Goal: Entertainment & Leisure: Consume media (video, audio)

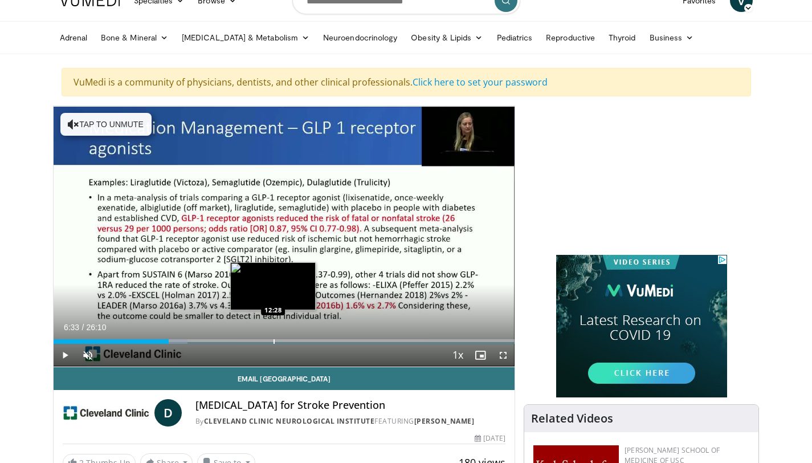
scroll to position [48, 0]
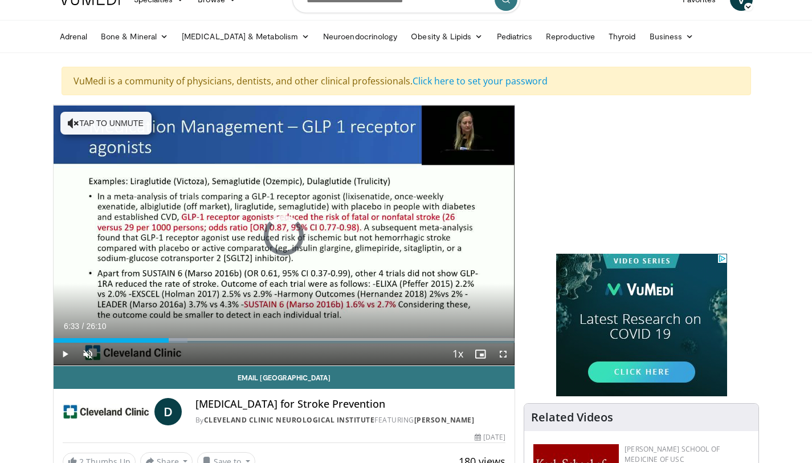
click at [190, 340] on div "Progress Bar" at bounding box center [190, 340] width 1 height 5
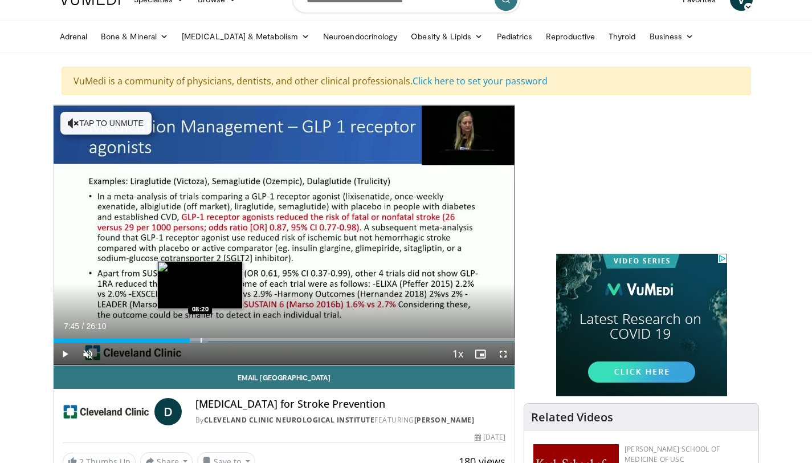
click at [200, 339] on div "Progress Bar" at bounding box center [200, 340] width 1 height 5
click at [209, 340] on div "Progress Bar" at bounding box center [209, 340] width 1 height 5
click at [218, 340] on div "Progress Bar" at bounding box center [217, 340] width 1 height 5
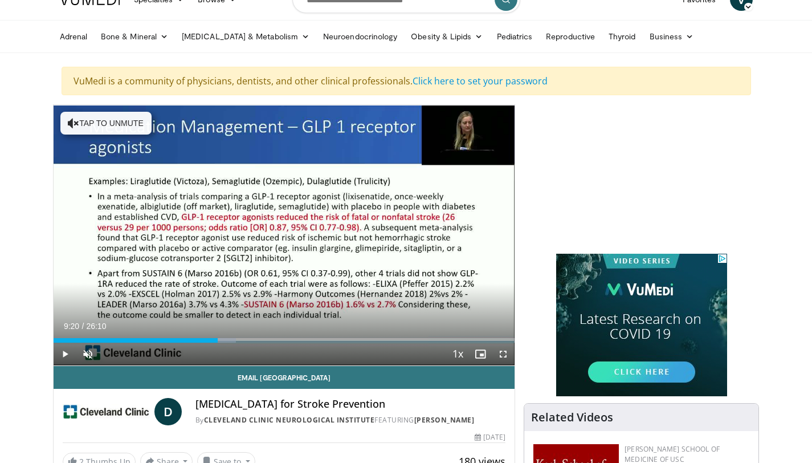
click at [222, 342] on div "Current Time 9:20 / Duration 26:10 Play Skip Backward Skip Forward Unmute Loade…" at bounding box center [284, 353] width 461 height 23
click at [504, 354] on span "Video Player" at bounding box center [503, 353] width 23 height 23
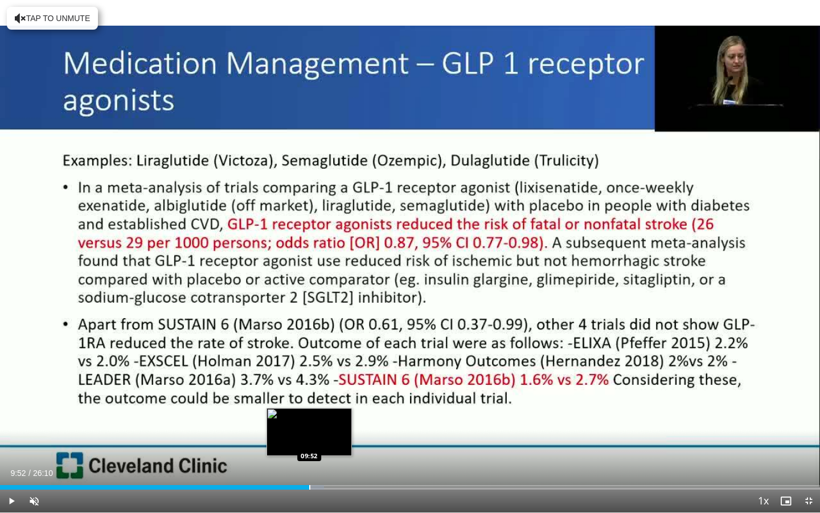
click at [309, 462] on div "Progress Bar" at bounding box center [309, 487] width 1 height 5
click at [318, 462] on div "Progress Bar" at bounding box center [318, 487] width 1 height 5
click at [325, 462] on div "Progress Bar" at bounding box center [325, 487] width 1 height 5
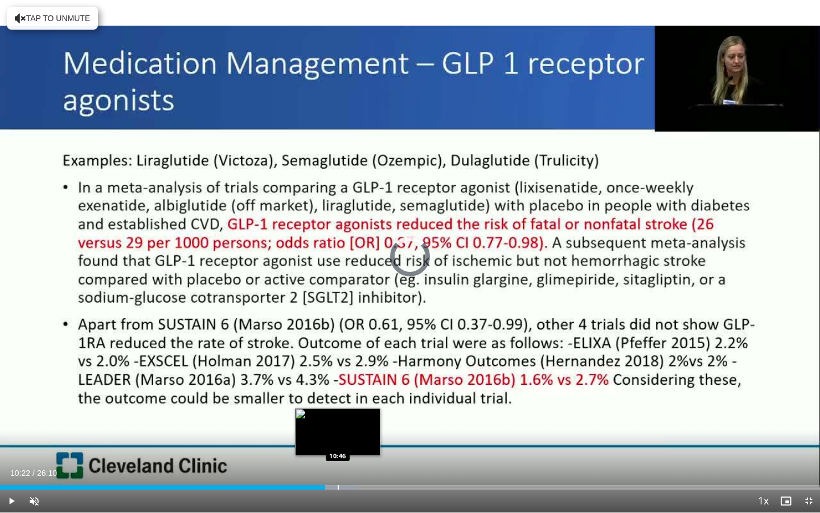
click at [338, 462] on div "Progress Bar" at bounding box center [338, 487] width 1 height 5
click at [351, 462] on div "Loaded : 45.27% 10:46 11:12" at bounding box center [410, 483] width 820 height 11
click at [363, 462] on div "Loaded : 45.49% 11:13 11:34" at bounding box center [410, 483] width 820 height 11
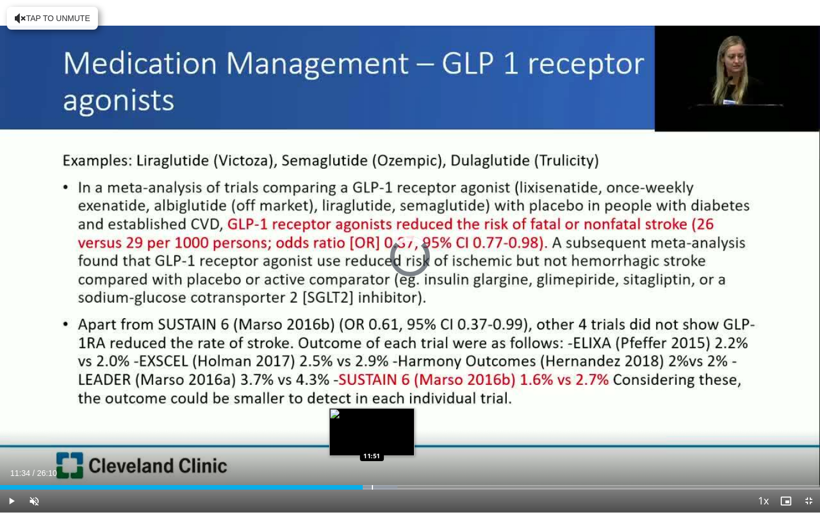
click at [371, 462] on div "Loaded : 48.46% 11:34 11:51" at bounding box center [410, 487] width 820 height 5
click at [380, 462] on div "Progress Bar" at bounding box center [380, 487] width 1 height 5
click at [381, 462] on div "Progress Bar" at bounding box center [381, 487] width 1 height 5
click at [388, 462] on div "Progress Bar" at bounding box center [388, 487] width 1 height 5
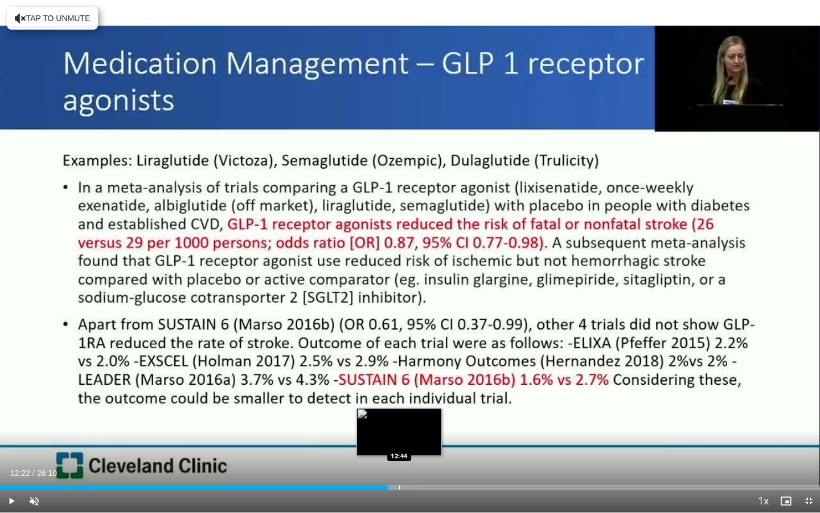
click at [399, 462] on div "Progress Bar" at bounding box center [399, 487] width 1 height 5
click at [410, 462] on div "Progress Bar" at bounding box center [410, 487] width 1 height 5
click at [424, 462] on div "Progress Bar" at bounding box center [424, 487] width 1 height 5
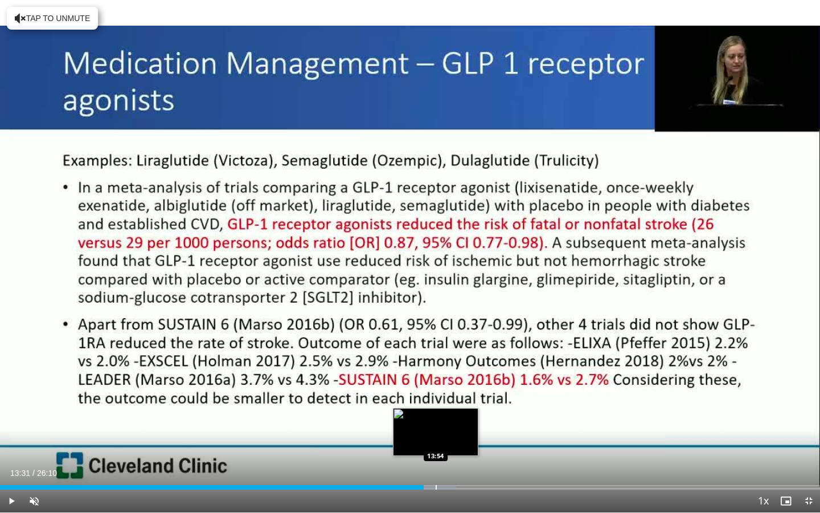
click at [435, 462] on div "Loaded : 55.60% 13:31 13:54" at bounding box center [410, 483] width 820 height 11
click at [447, 462] on div "Loaded : 56.74% 13:54 14:13" at bounding box center [410, 483] width 820 height 11
click at [461, 462] on div "Progress Bar" at bounding box center [461, 487] width 1 height 5
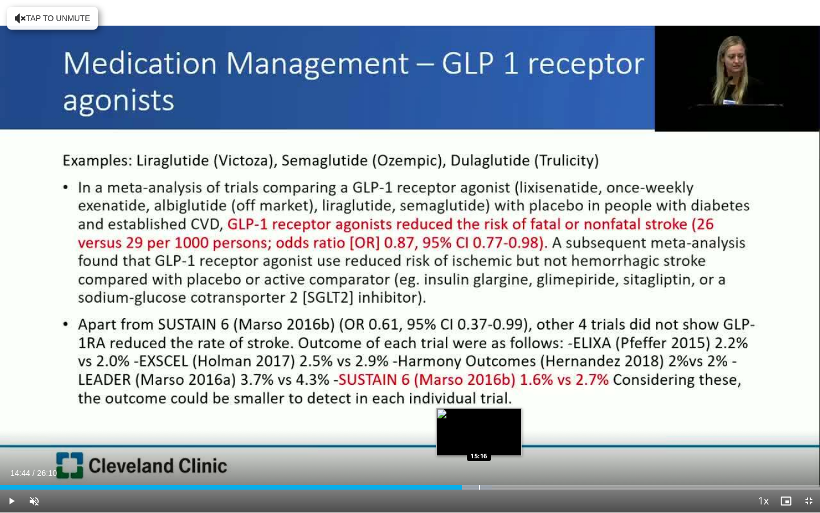
click at [479, 462] on div "Progress Bar" at bounding box center [479, 487] width 1 height 5
click at [483, 462] on div "Progress Bar" at bounding box center [483, 487] width 1 height 5
click at [489, 462] on div "Progress Bar" at bounding box center [489, 487] width 1 height 5
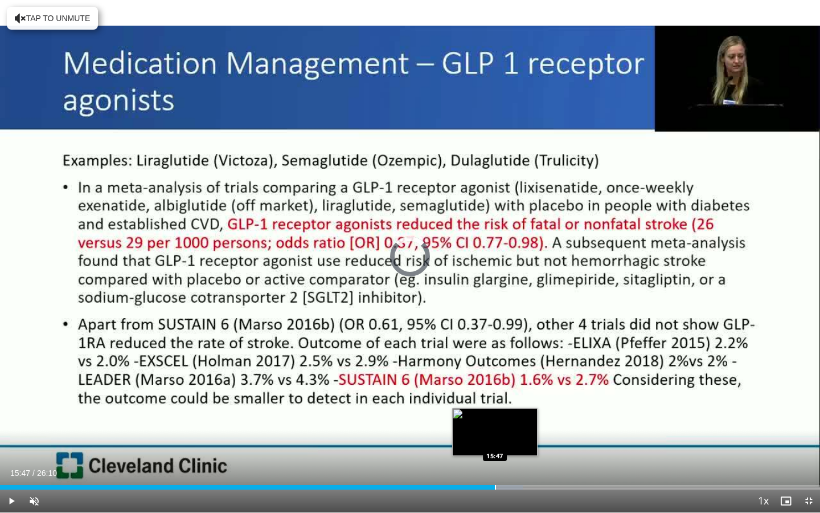
click at [495, 462] on div "Progress Bar" at bounding box center [495, 487] width 1 height 5
click at [498, 462] on div "Progress Bar" at bounding box center [498, 487] width 1 height 5
click at [507, 462] on div "Progress Bar" at bounding box center [507, 487] width 1 height 5
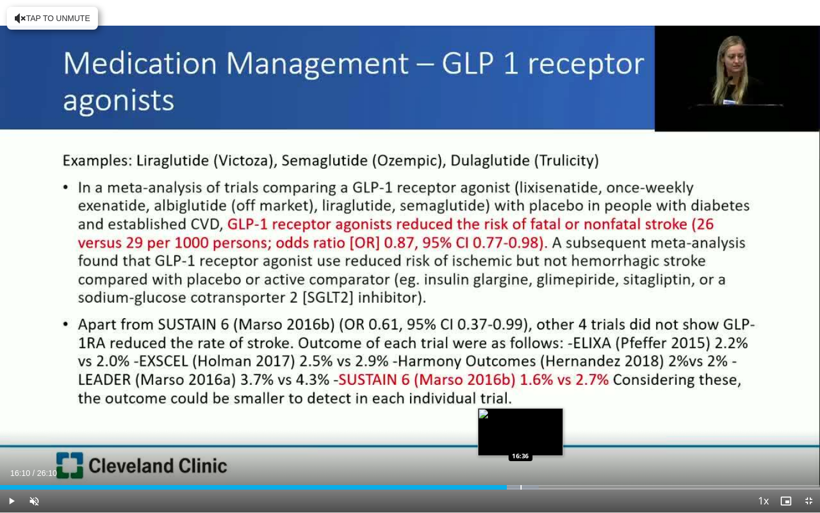
click at [522, 462] on div "Progress Bar" at bounding box center [521, 487] width 1 height 5
click at [533, 462] on div "Progress Bar" at bounding box center [533, 487] width 1 height 5
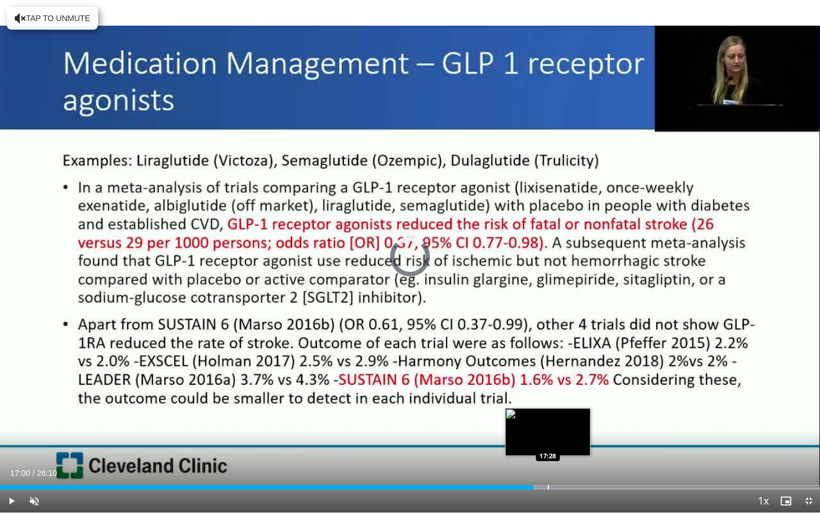
click at [548, 462] on div "Progress Bar" at bounding box center [548, 487] width 1 height 5
click at [556, 462] on div "Progress Bar" at bounding box center [556, 487] width 1 height 5
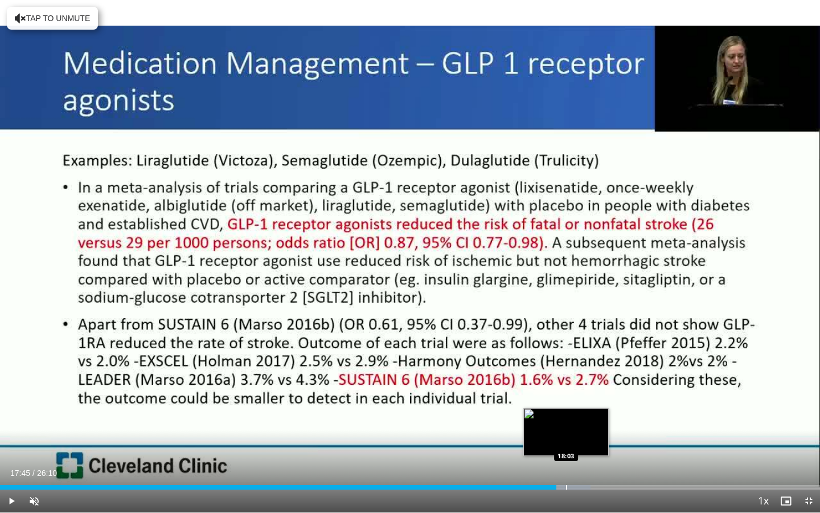
click at [566, 462] on div "Progress Bar" at bounding box center [566, 487] width 1 height 5
click at [577, 462] on div "Progress Bar" at bounding box center [576, 487] width 1 height 5
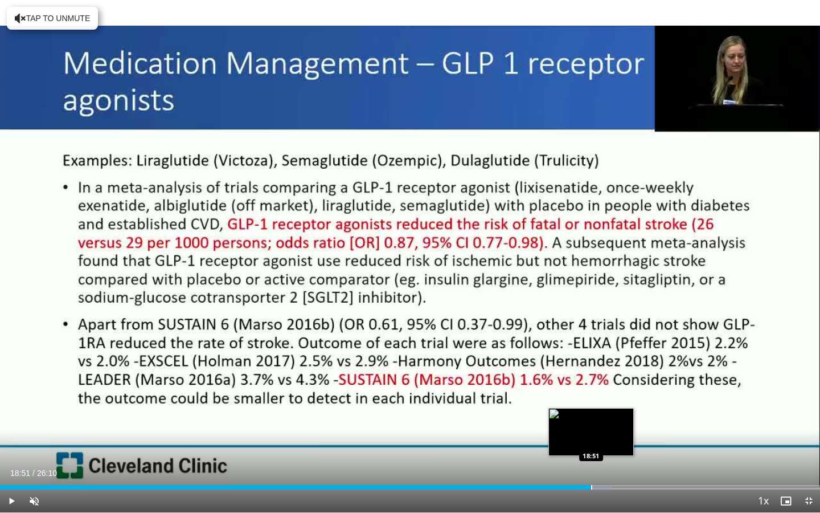
click at [591, 462] on div "Progress Bar" at bounding box center [591, 487] width 1 height 5
click at [600, 462] on div "Current Time 18:51 / Duration 26:10 Play Skip Backward Skip Forward Unmute Load…" at bounding box center [410, 500] width 820 height 23
click at [601, 462] on div "Progress Bar" at bounding box center [601, 487] width 1 height 5
click at [608, 462] on div "Progress Bar" at bounding box center [608, 487] width 1 height 5
click at [615, 462] on div "Progress Bar" at bounding box center [615, 487] width 1 height 5
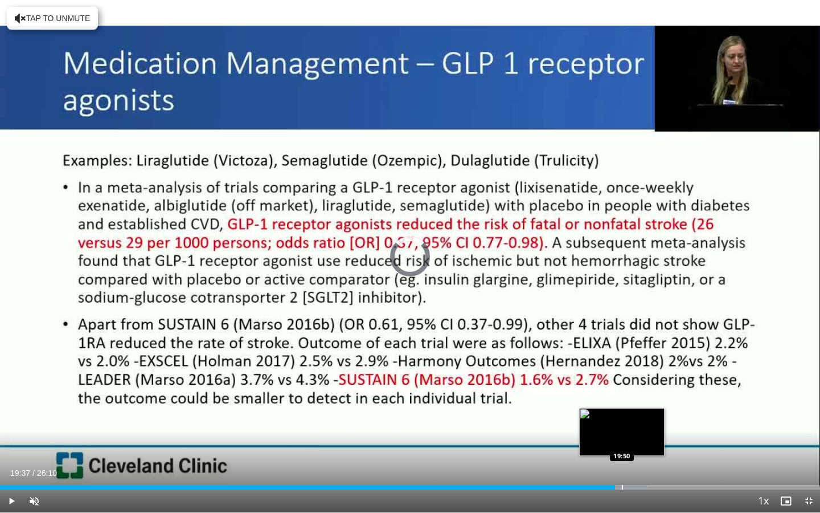
click at [622, 462] on div "Progress Bar" at bounding box center [622, 487] width 1 height 5
click at [633, 462] on div "Progress Bar" at bounding box center [633, 487] width 1 height 5
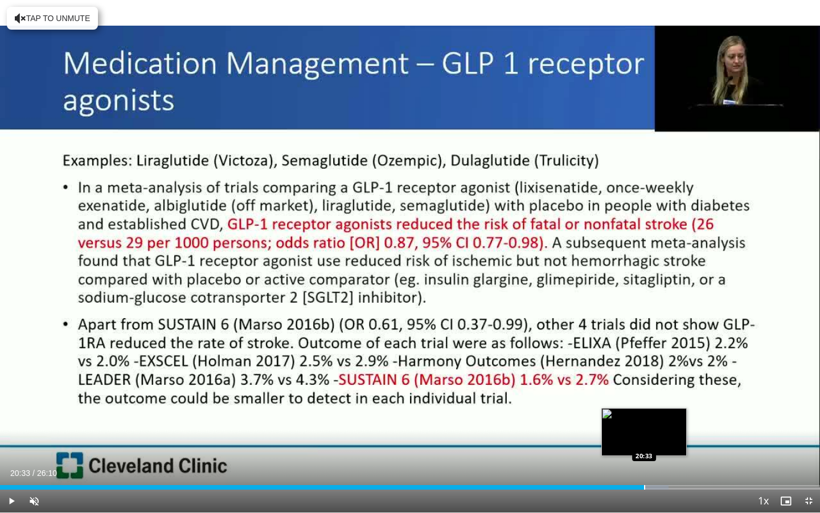
click at [644, 462] on div "Progress Bar" at bounding box center [644, 487] width 1 height 5
click at [650, 462] on div "Progress Bar" at bounding box center [650, 487] width 1 height 5
click at [659, 462] on div "Progress Bar" at bounding box center [659, 487] width 1 height 5
click at [670, 462] on div "Progress Bar" at bounding box center [670, 487] width 1 height 5
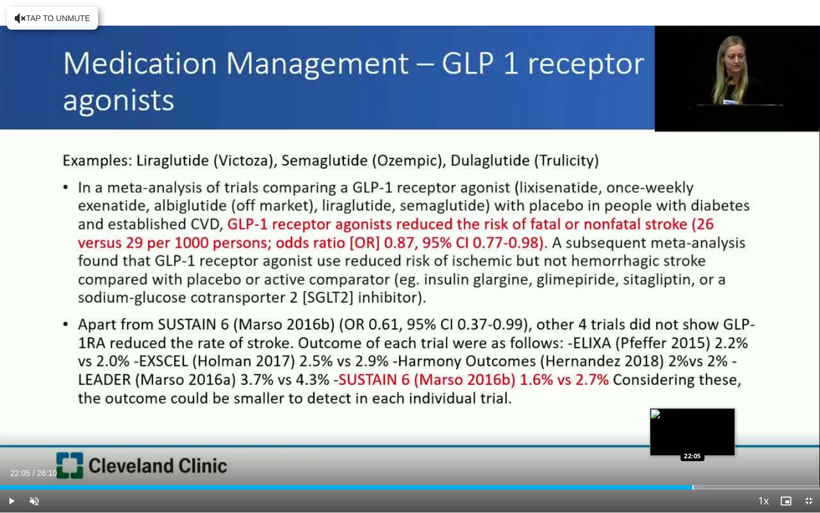
click at [693, 462] on div "Progress Bar" at bounding box center [693, 487] width 1 height 5
click at [709, 462] on div "Current Time 22:05 / Duration 26:10 Play Skip Backward Skip Forward Unmute Load…" at bounding box center [410, 500] width 820 height 23
click at [729, 462] on div "Current Time 22:05 / Duration 26:10 Play Skip Backward Skip Forward Unmute Load…" at bounding box center [410, 500] width 820 height 23
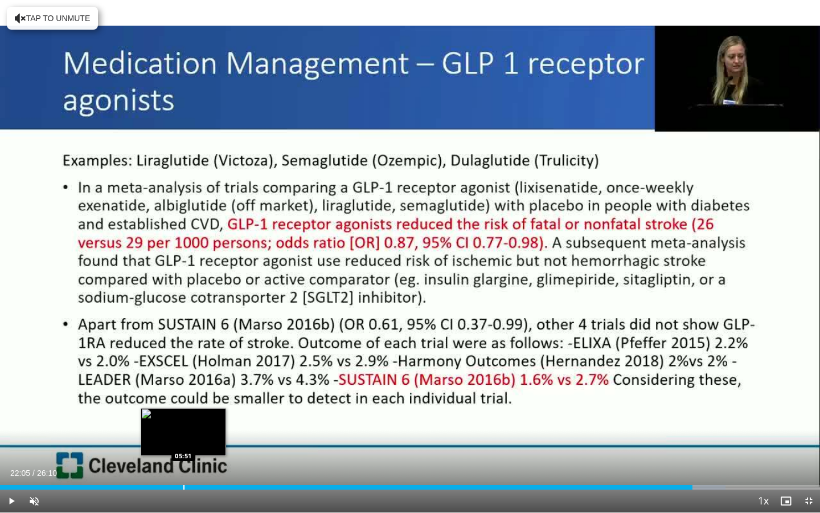
click at [183, 462] on div "Loaded : 88.45% 22:05 05:51" at bounding box center [410, 483] width 820 height 11
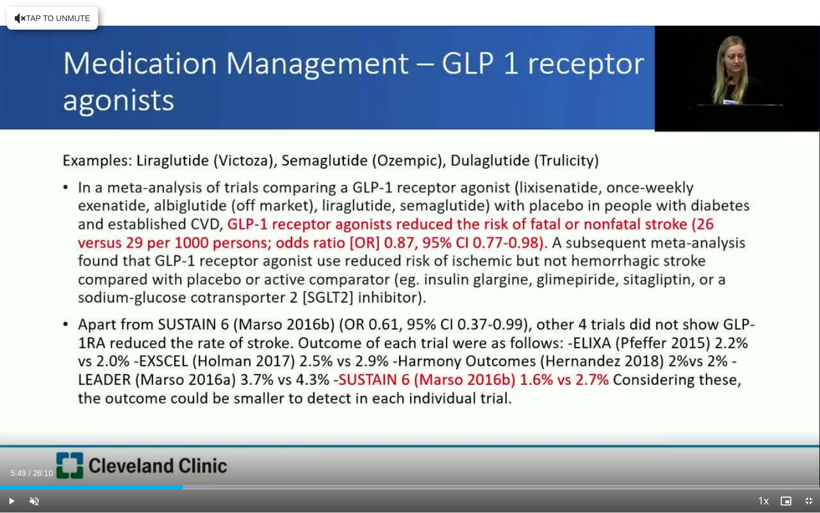
click at [193, 462] on div "Progress Bar" at bounding box center [197, 487] width 33 height 5
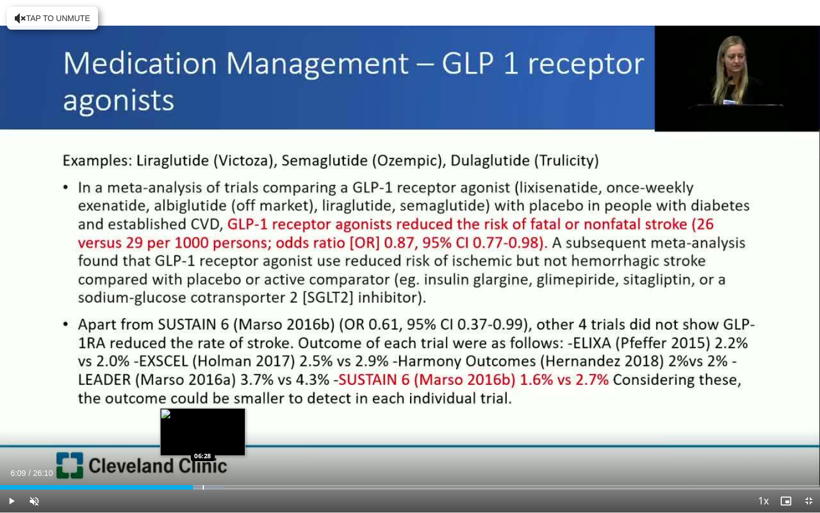
click at [203, 462] on div "Progress Bar" at bounding box center [203, 487] width 1 height 5
click at [212, 462] on div "Progress Bar" at bounding box center [212, 487] width 1 height 5
click at [223, 462] on div "Progress Bar" at bounding box center [223, 487] width 1 height 5
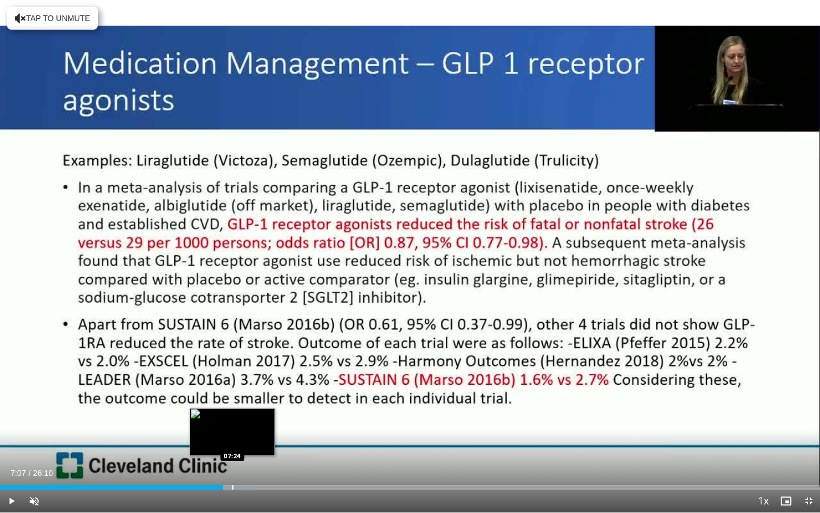
click at [232, 462] on div "Progress Bar" at bounding box center [232, 487] width 1 height 5
click at [244, 462] on div "Progress Bar" at bounding box center [244, 487] width 1 height 5
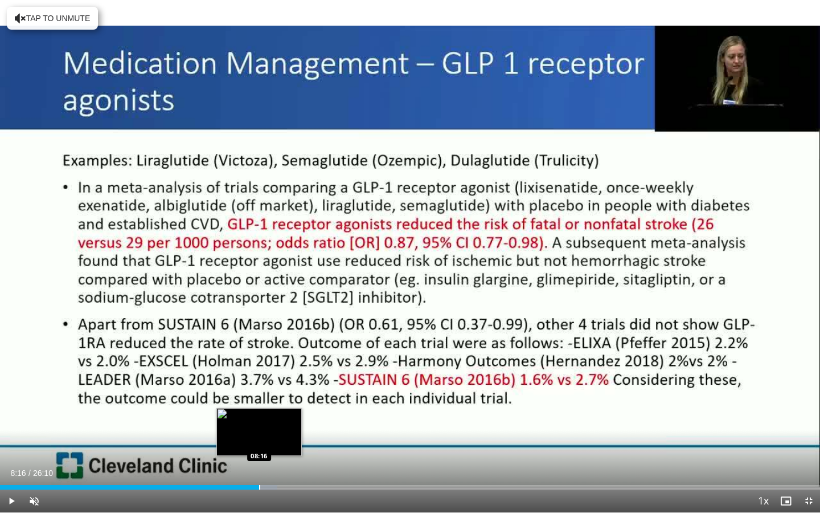
click at [259, 462] on div "Loaded : 33.79% 08:16 08:16" at bounding box center [410, 483] width 820 height 11
click at [269, 462] on div "Loaded : 35.70% 08:36 08:36" at bounding box center [410, 483] width 820 height 11
click at [276, 462] on div "Loaded : 36.98% 08:49 08:49" at bounding box center [410, 483] width 820 height 11
click at [288, 462] on div "Loaded : 37.62% 09:10 09:10" at bounding box center [410, 483] width 820 height 11
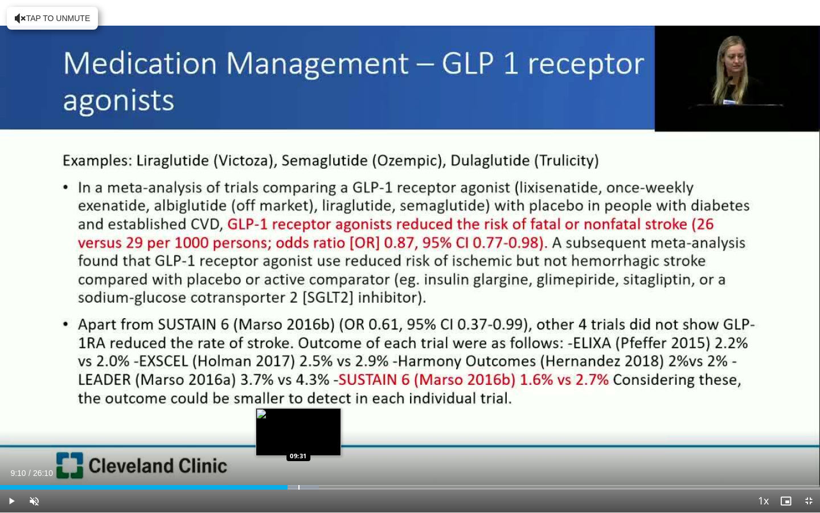
click at [298, 462] on div "Progress Bar" at bounding box center [298, 487] width 1 height 5
click at [311, 462] on div "Progress Bar" at bounding box center [311, 487] width 1 height 5
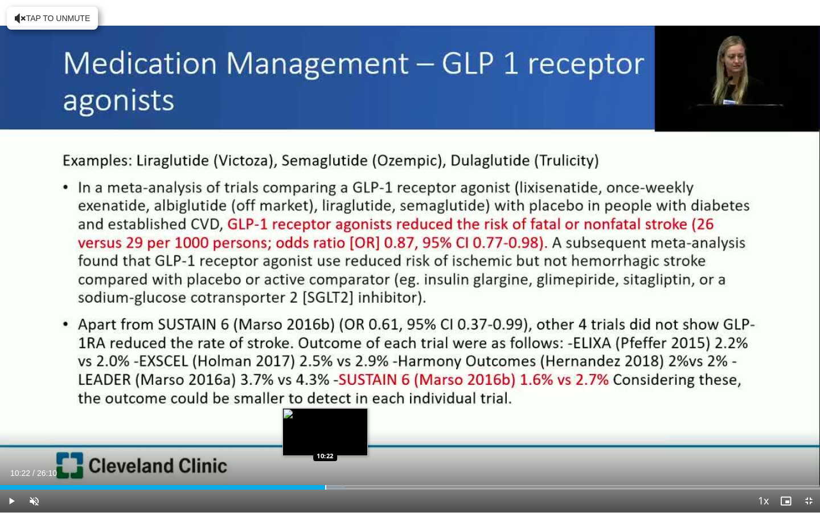
click at [325, 462] on div "Progress Bar" at bounding box center [325, 487] width 1 height 5
click at [342, 462] on div "Progress Bar" at bounding box center [342, 487] width 1 height 5
click at [349, 462] on div "Progress Bar" at bounding box center [349, 487] width 1 height 5
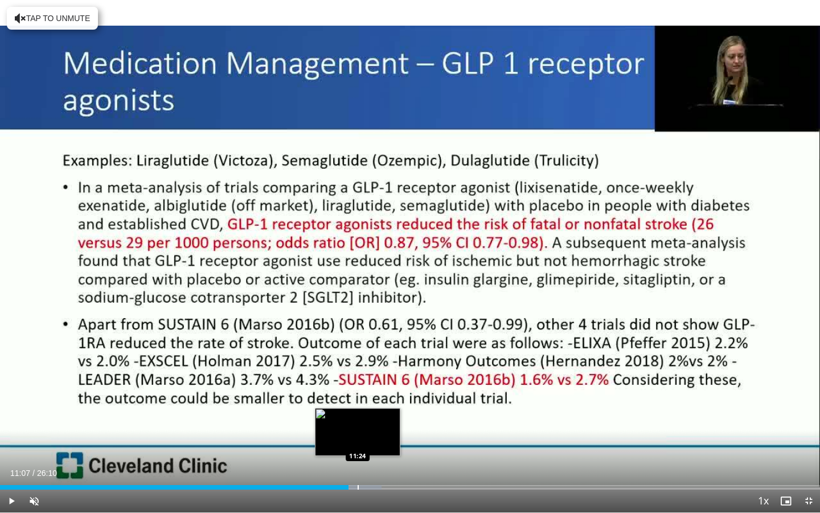
click at [358, 462] on div "Progress Bar" at bounding box center [358, 487] width 1 height 5
click at [369, 462] on div "Progress Bar" at bounding box center [369, 487] width 1 height 5
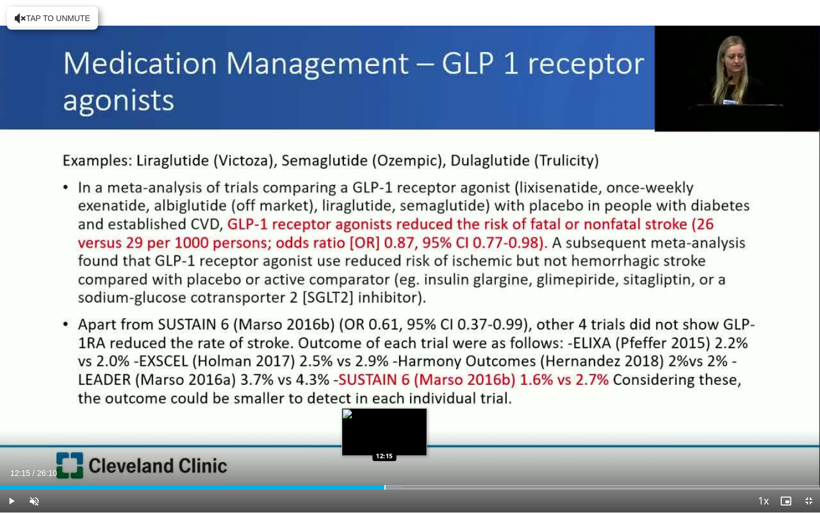
click at [384, 462] on div "Progress Bar" at bounding box center [384, 487] width 1 height 5
click at [398, 462] on div "Progress Bar" at bounding box center [398, 487] width 1 height 5
click at [412, 462] on div "Progress Bar" at bounding box center [412, 487] width 1 height 5
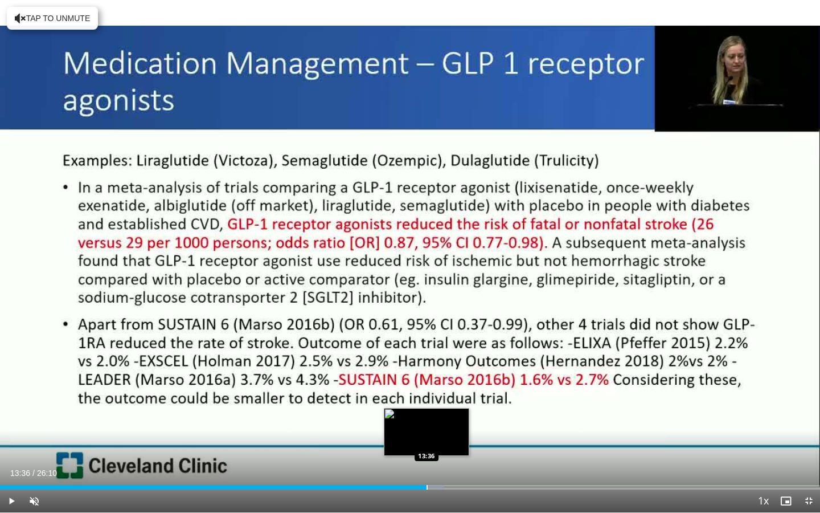
click at [427, 462] on div "Progress Bar" at bounding box center [427, 487] width 1 height 5
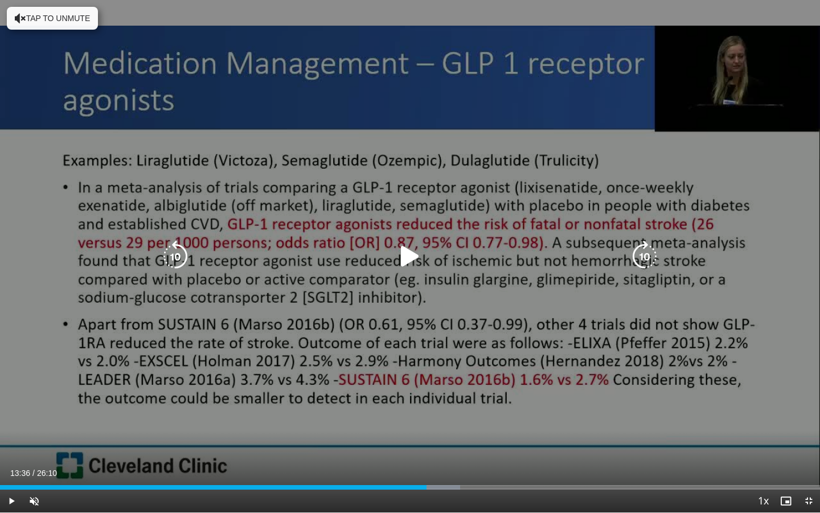
click at [299, 391] on div "10 seconds Tap to unmute" at bounding box center [410, 256] width 820 height 512
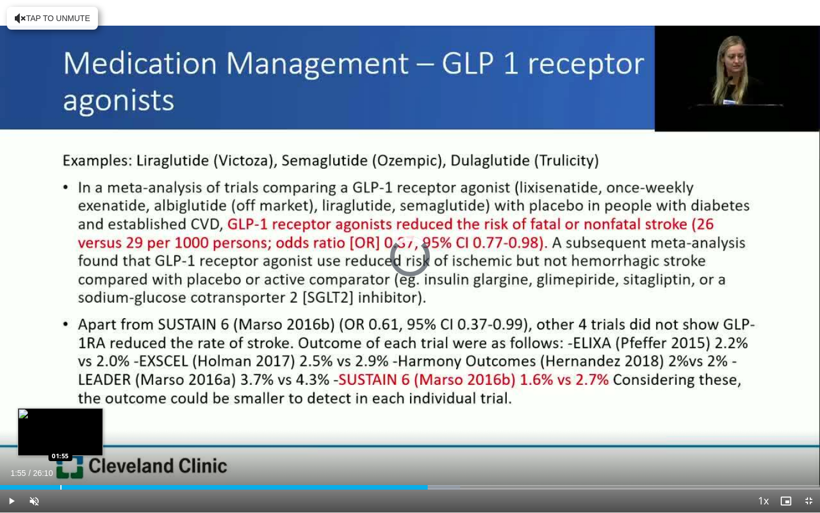
click at [60, 462] on div "Progress Bar" at bounding box center [60, 487] width 1 height 5
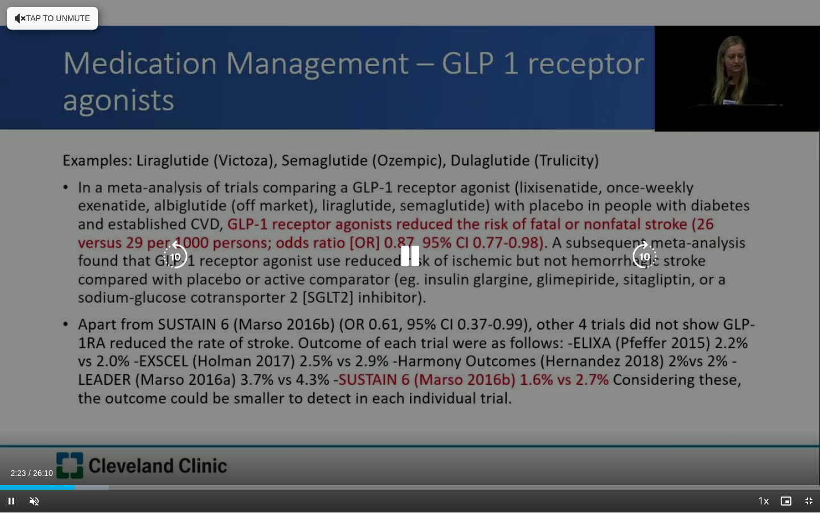
click at [197, 146] on div "10 seconds Tap to unmute" at bounding box center [410, 256] width 820 height 512
